Goal: Task Accomplishment & Management: Use online tool/utility

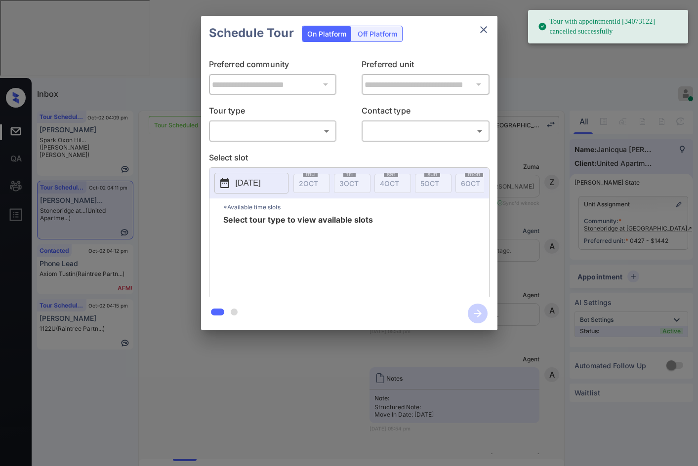
scroll to position [5340, 0]
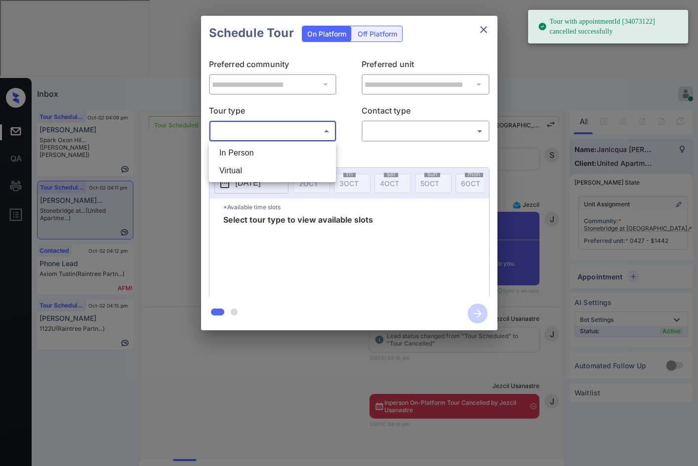
click at [309, 134] on body "Tour with appointmentId [34073122] cancelled successfully Inbox Jezcil Usanastr…" at bounding box center [349, 233] width 698 height 466
click at [292, 151] on li "In Person" at bounding box center [272, 153] width 122 height 18
type input "********"
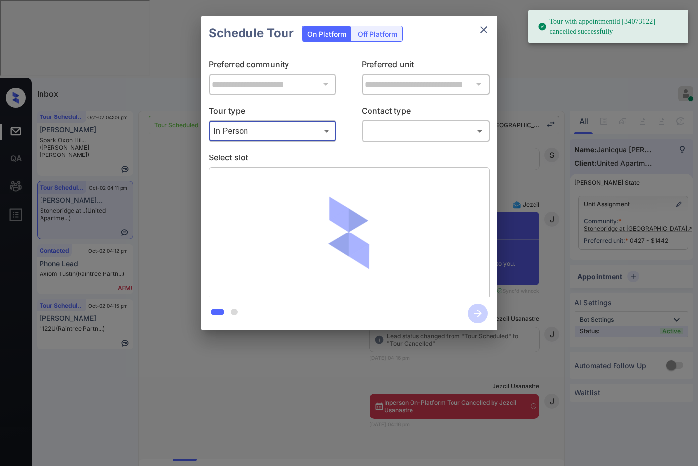
click at [367, 133] on body "Tour with appointmentId [34073122] cancelled successfully Inbox Jezcil Usanastr…" at bounding box center [349, 233] width 698 height 466
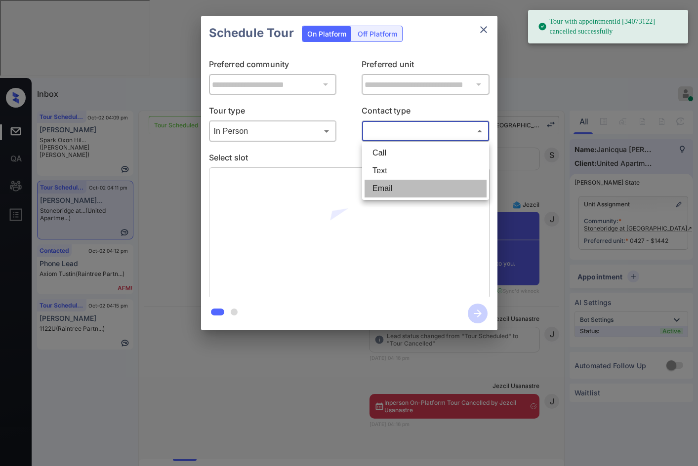
click at [390, 185] on li "Email" at bounding box center [426, 189] width 122 height 18
type input "*****"
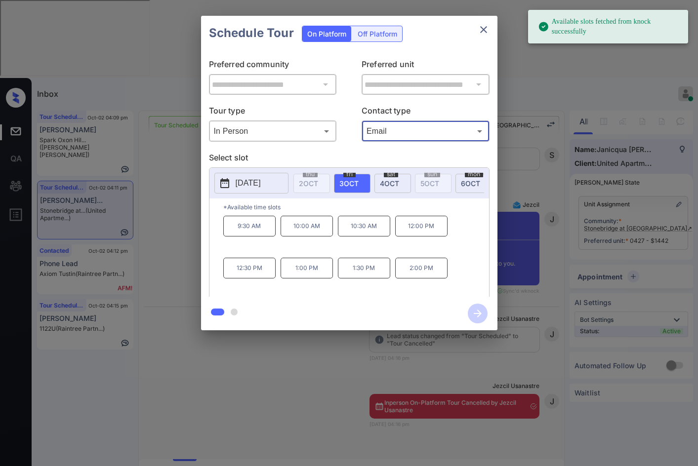
click at [387, 188] on div "[DATE]" at bounding box center [392, 183] width 37 height 19
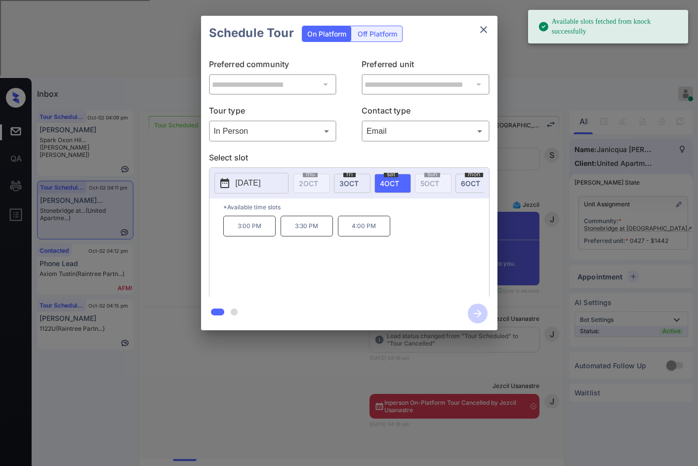
click at [376, 226] on p "4:00 PM" at bounding box center [364, 226] width 52 height 21
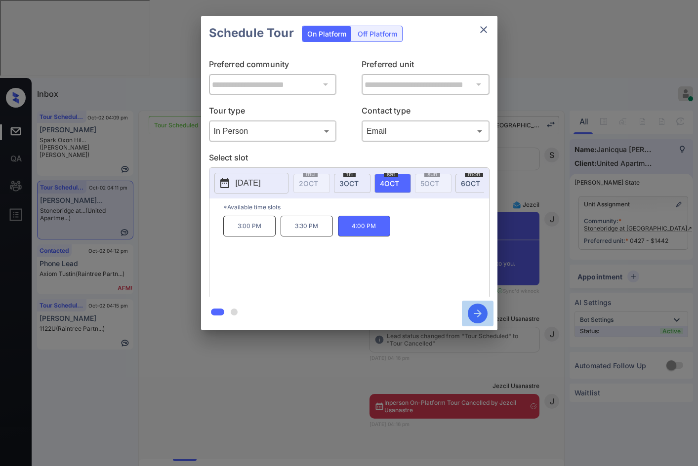
click at [484, 313] on icon "button" at bounding box center [478, 314] width 20 height 20
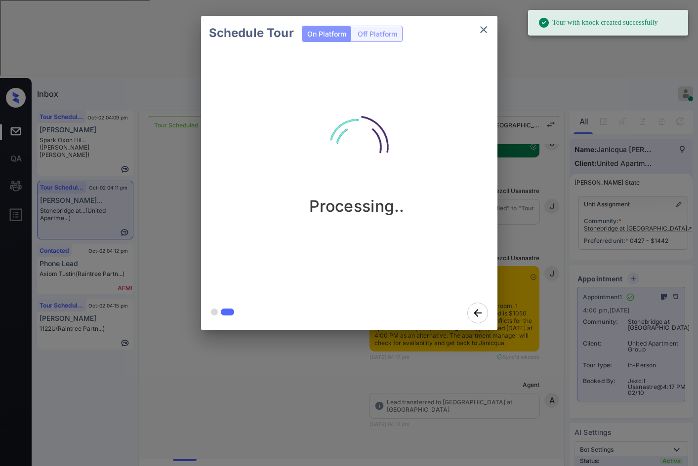
scroll to position [5726, 0]
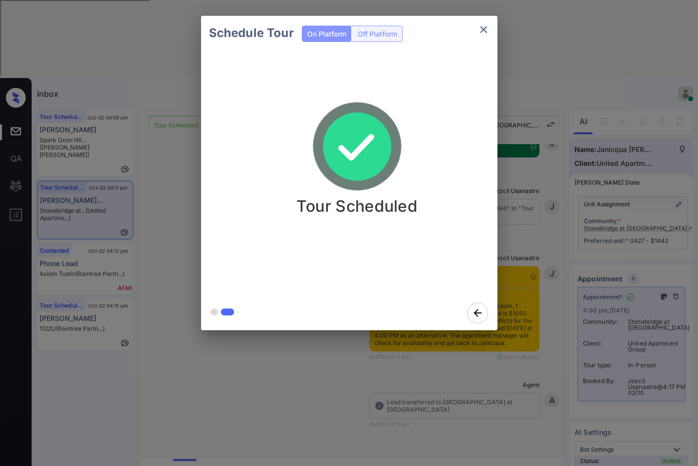
click at [155, 235] on div "Schedule Tour On Platform Off Platform Tour Scheduled" at bounding box center [349, 173] width 698 height 346
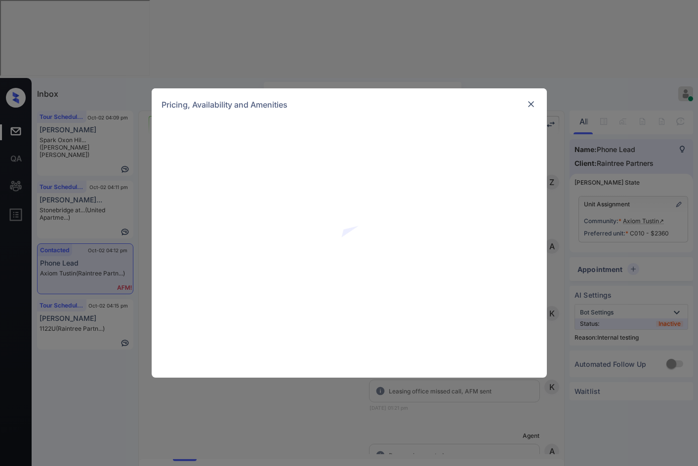
scroll to position [1809, 0]
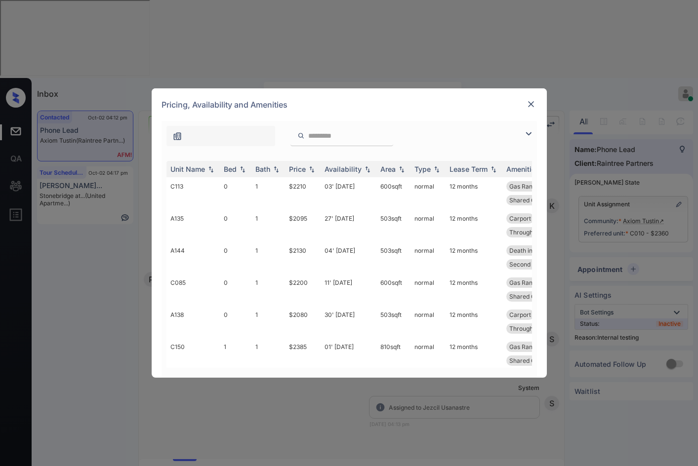
click at [530, 135] on img at bounding box center [529, 134] width 12 height 12
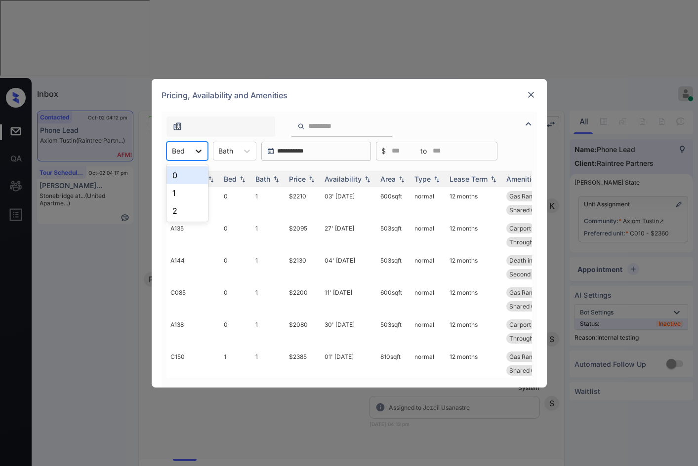
click at [201, 147] on icon at bounding box center [199, 151] width 10 height 10
click at [201, 190] on div "1" at bounding box center [186, 193] width 41 height 18
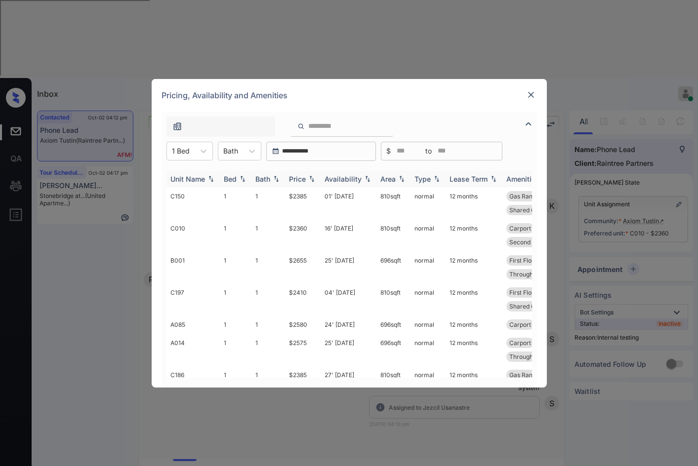
click at [311, 178] on img at bounding box center [312, 178] width 10 height 7
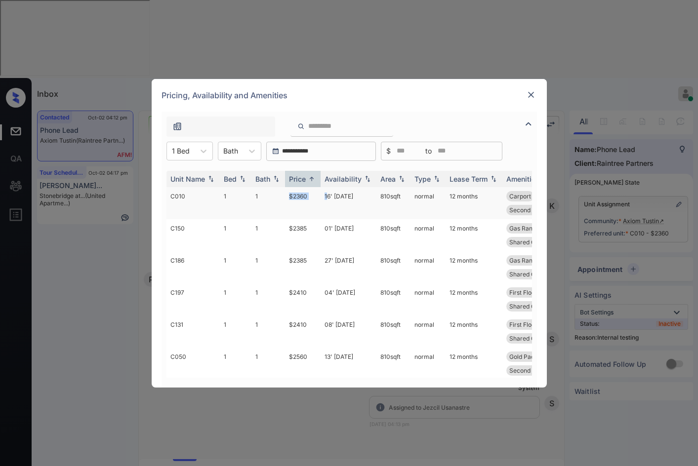
drag, startPoint x: 320, startPoint y: 199, endPoint x: 327, endPoint y: 199, distance: 6.9
click at [327, 199] on tr "C010 1 1 $2360 16' Sep 25 810 sqft normal 12 months Carport Gas Range Patio or …" at bounding box center [424, 203] width 516 height 32
click at [327, 199] on td "16' Sep 25" at bounding box center [349, 203] width 56 height 32
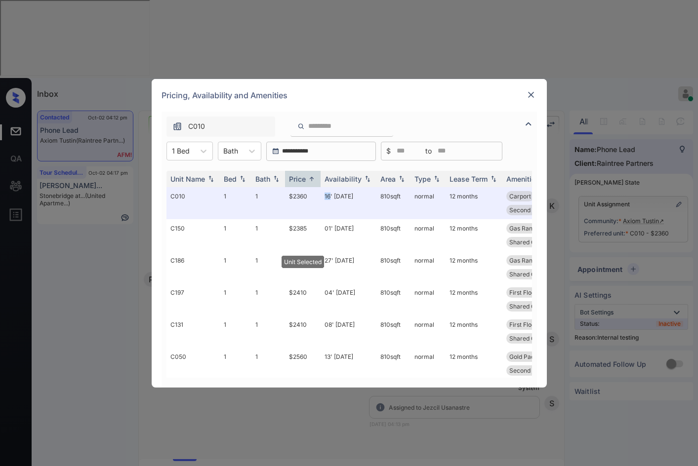
click at [529, 92] on img at bounding box center [531, 95] width 10 height 10
